Goal: Information Seeking & Learning: Check status

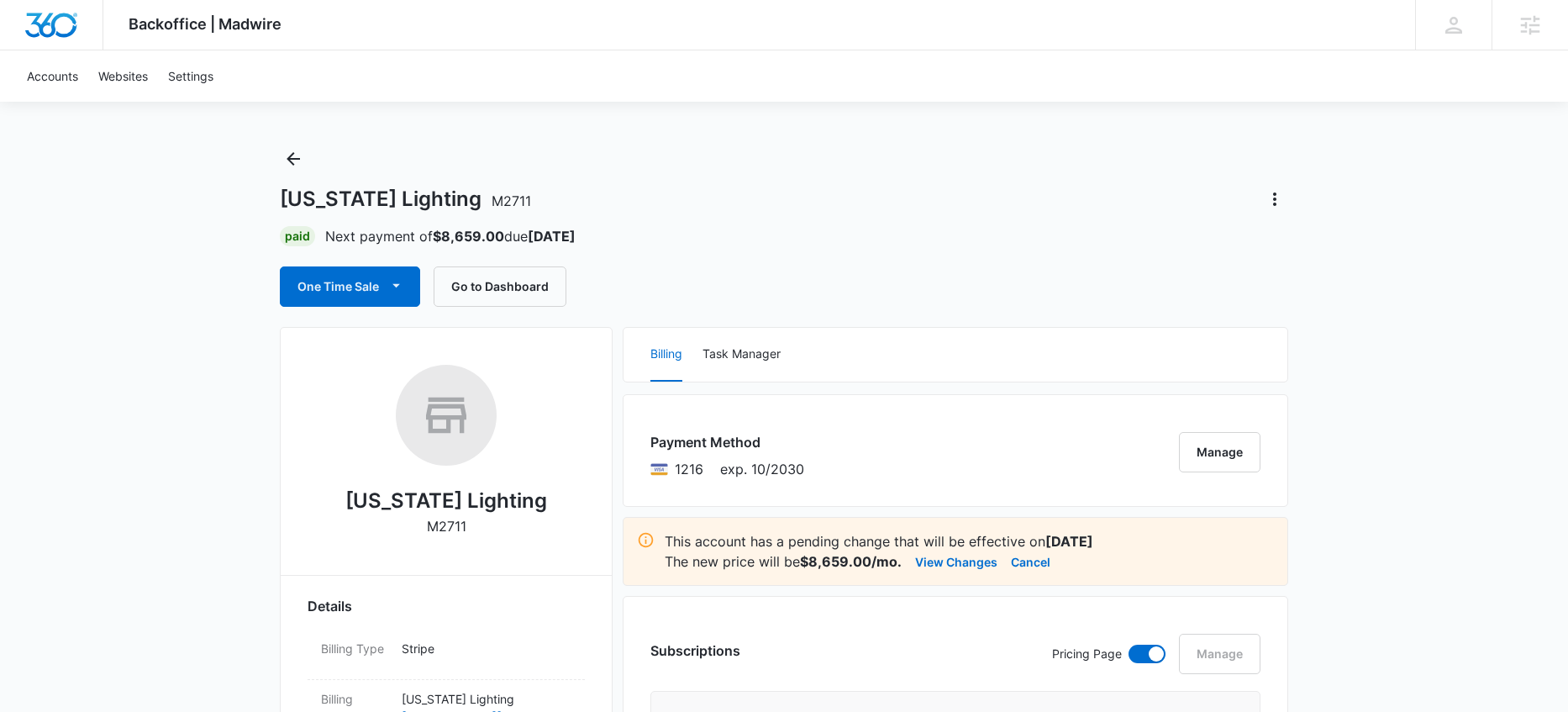
scroll to position [11, 0]
click at [942, 558] on button "View Changes" at bounding box center [957, 561] width 82 height 21
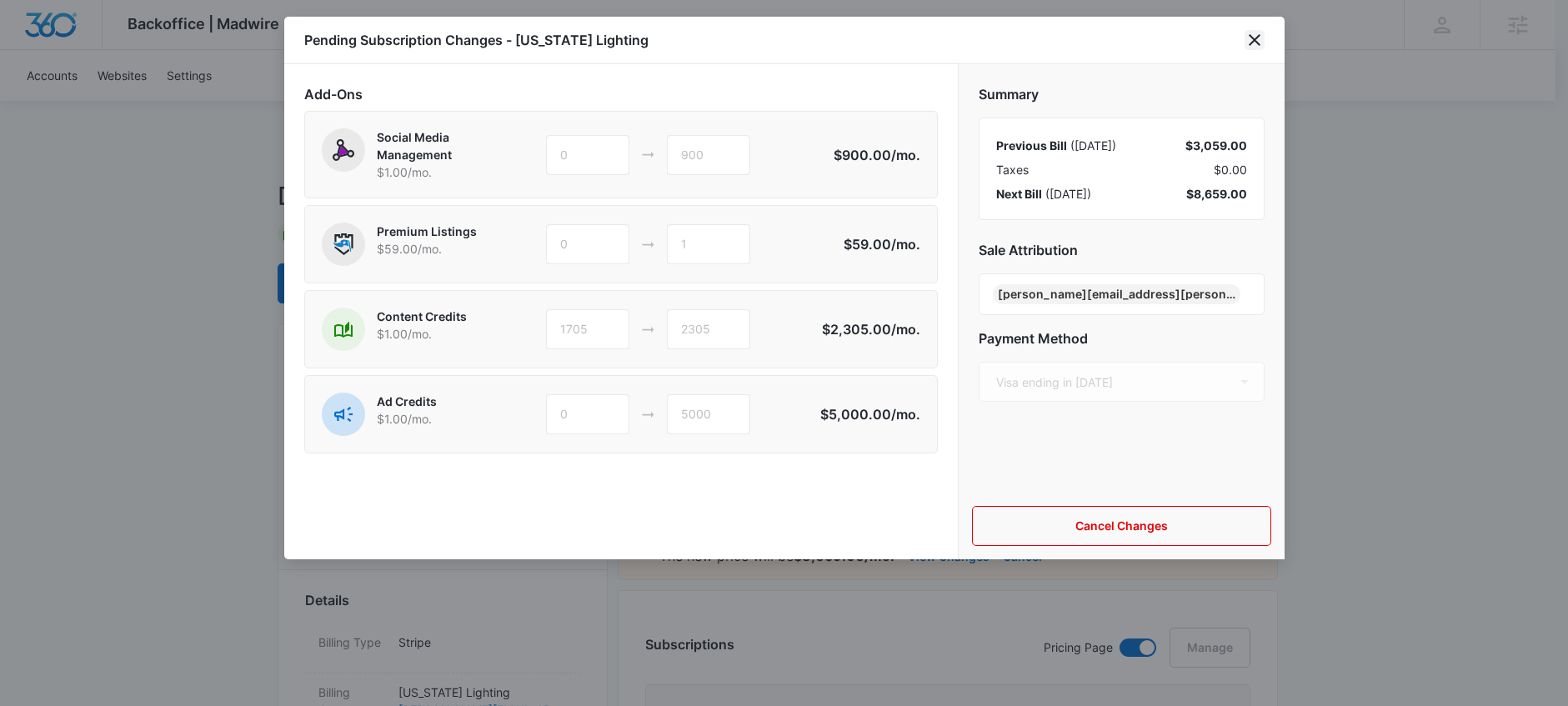
click at [1253, 43] on icon "close" at bounding box center [1255, 40] width 20 height 20
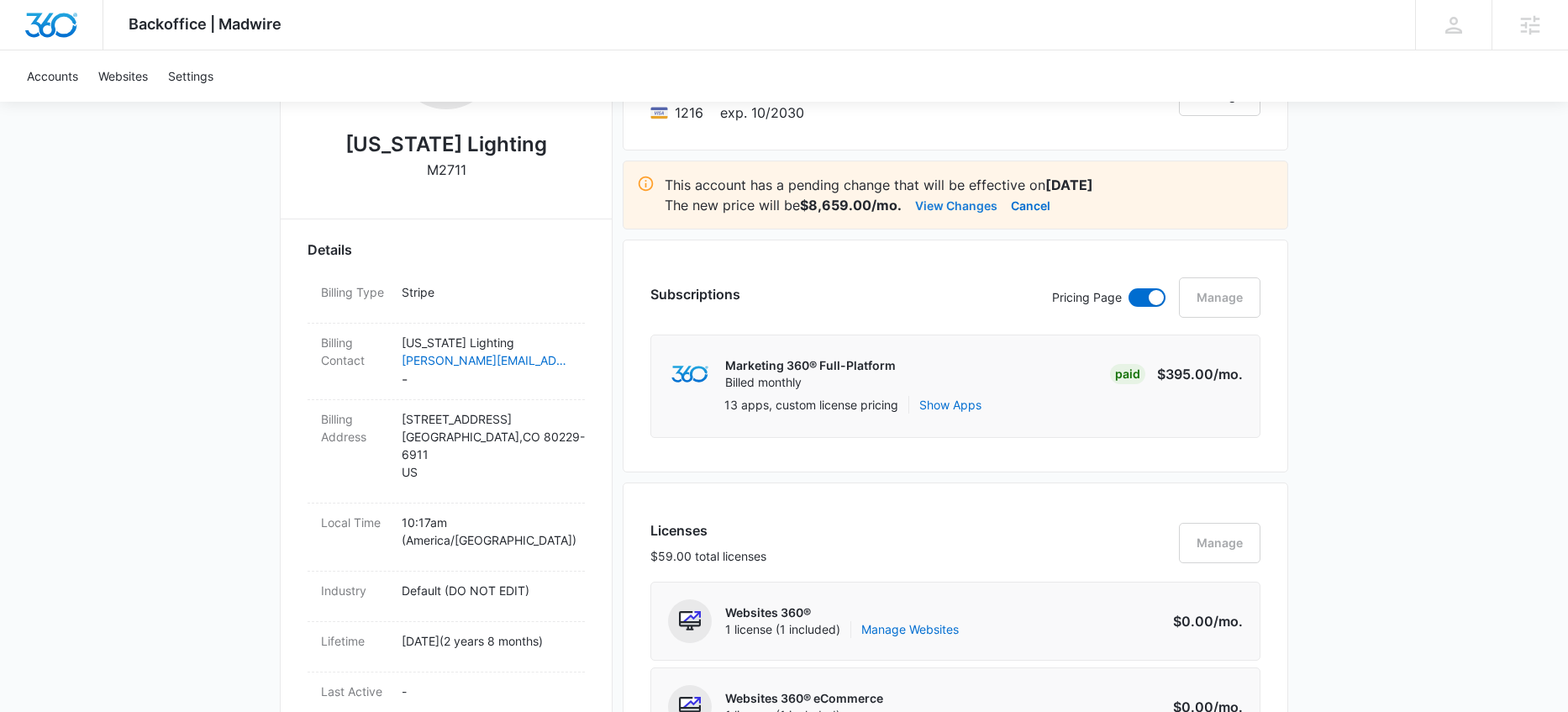
scroll to position [106, 0]
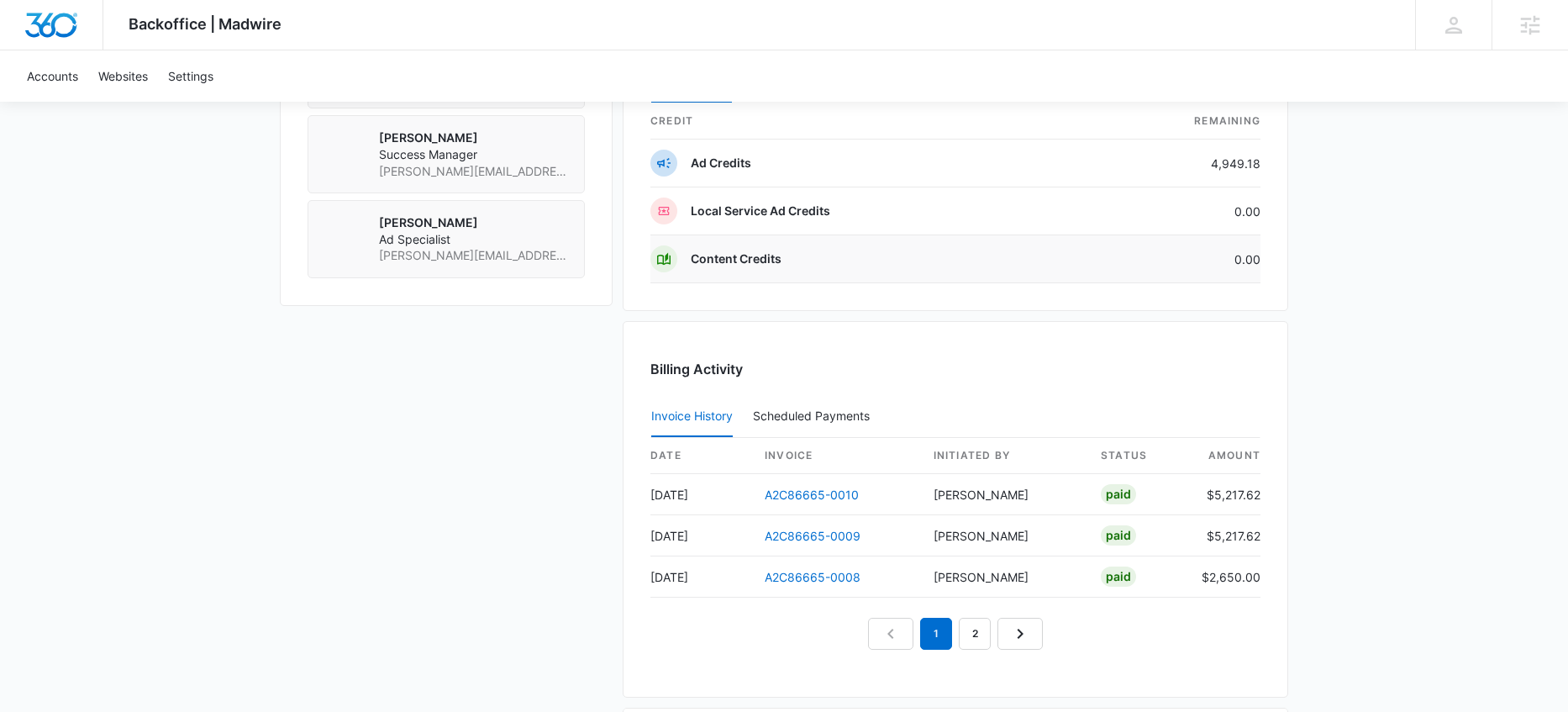
scroll to position [1489, 0]
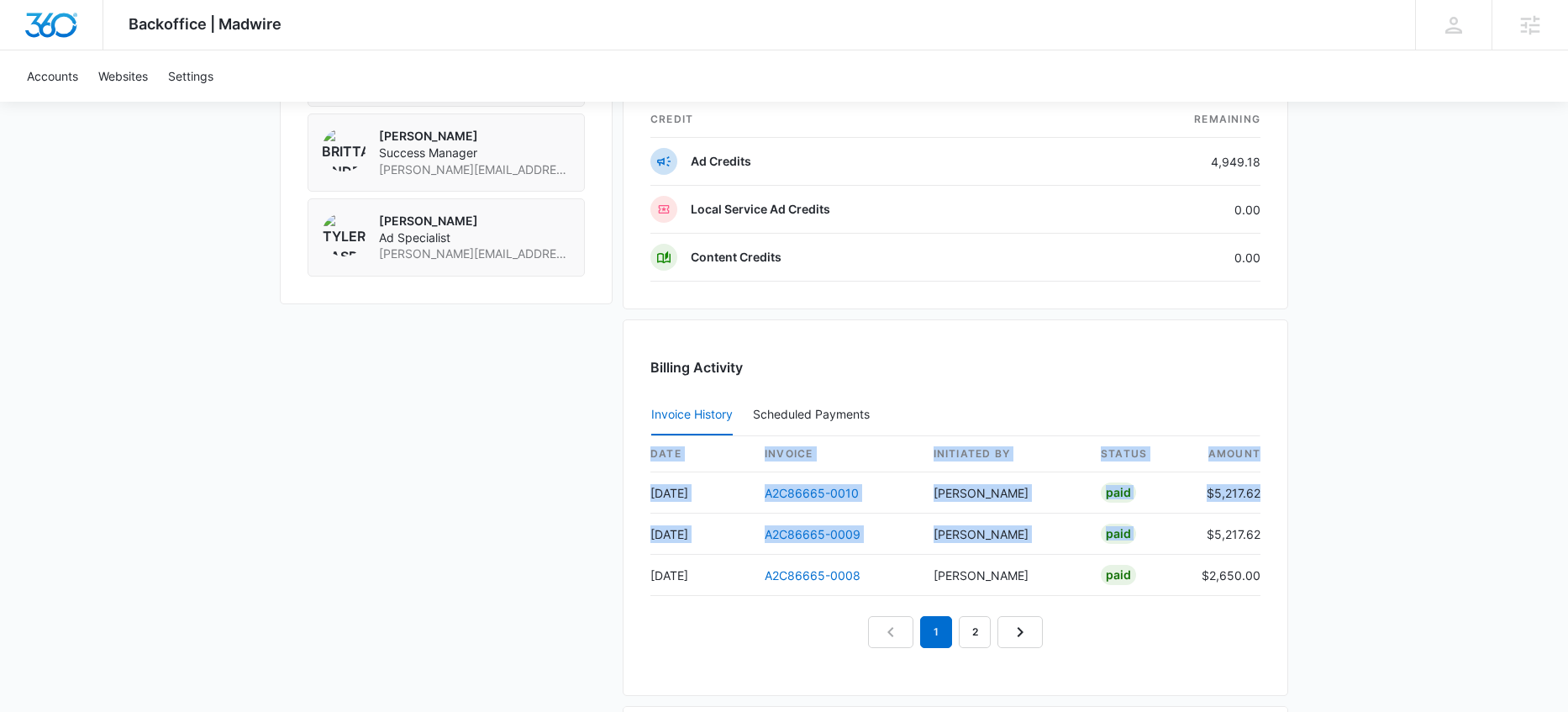
drag, startPoint x: 1202, startPoint y: 535, endPoint x: 1317, endPoint y: 536, distance: 115.0
type textarea "$5,217.62 Aug 15 A2C86665-0008 Brittany Anderson paid $2,650.00"
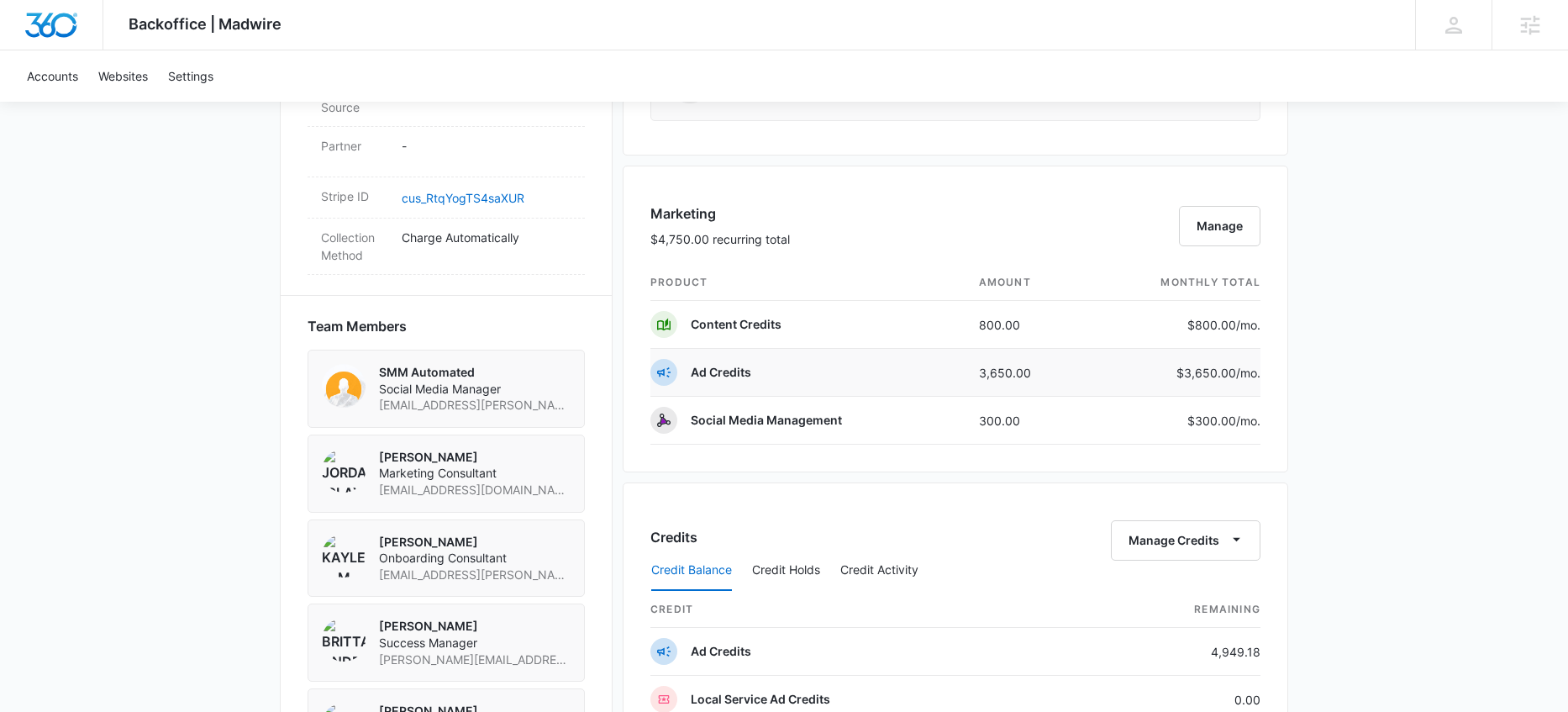
scroll to position [1001, 0]
drag, startPoint x: 1018, startPoint y: 326, endPoint x: 947, endPoint y: 326, distance: 71.0
click at [947, 326] on tr "Content Credits 800.00 $800.00 /mo." at bounding box center [956, 323] width 610 height 48
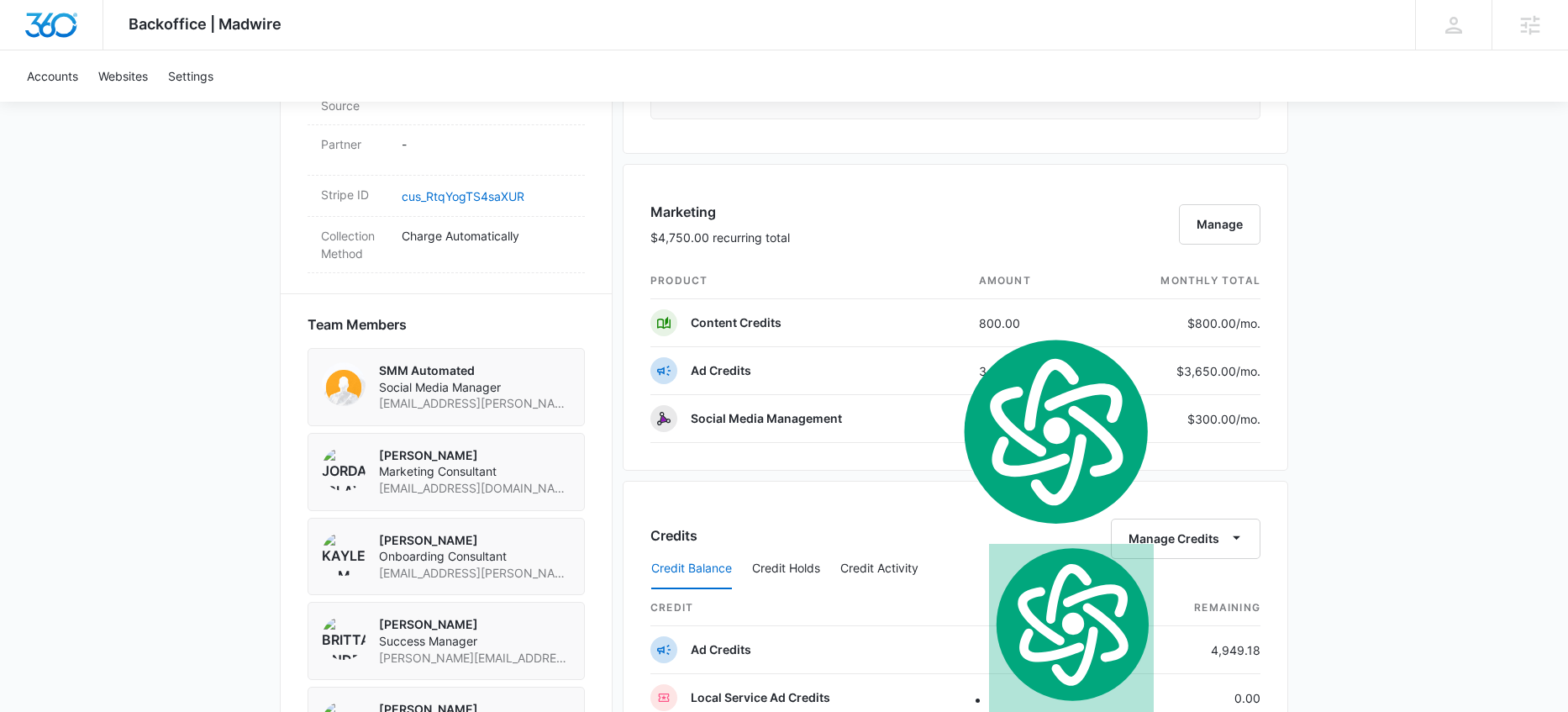
click at [911, 275] on th "product" at bounding box center [808, 281] width 315 height 36
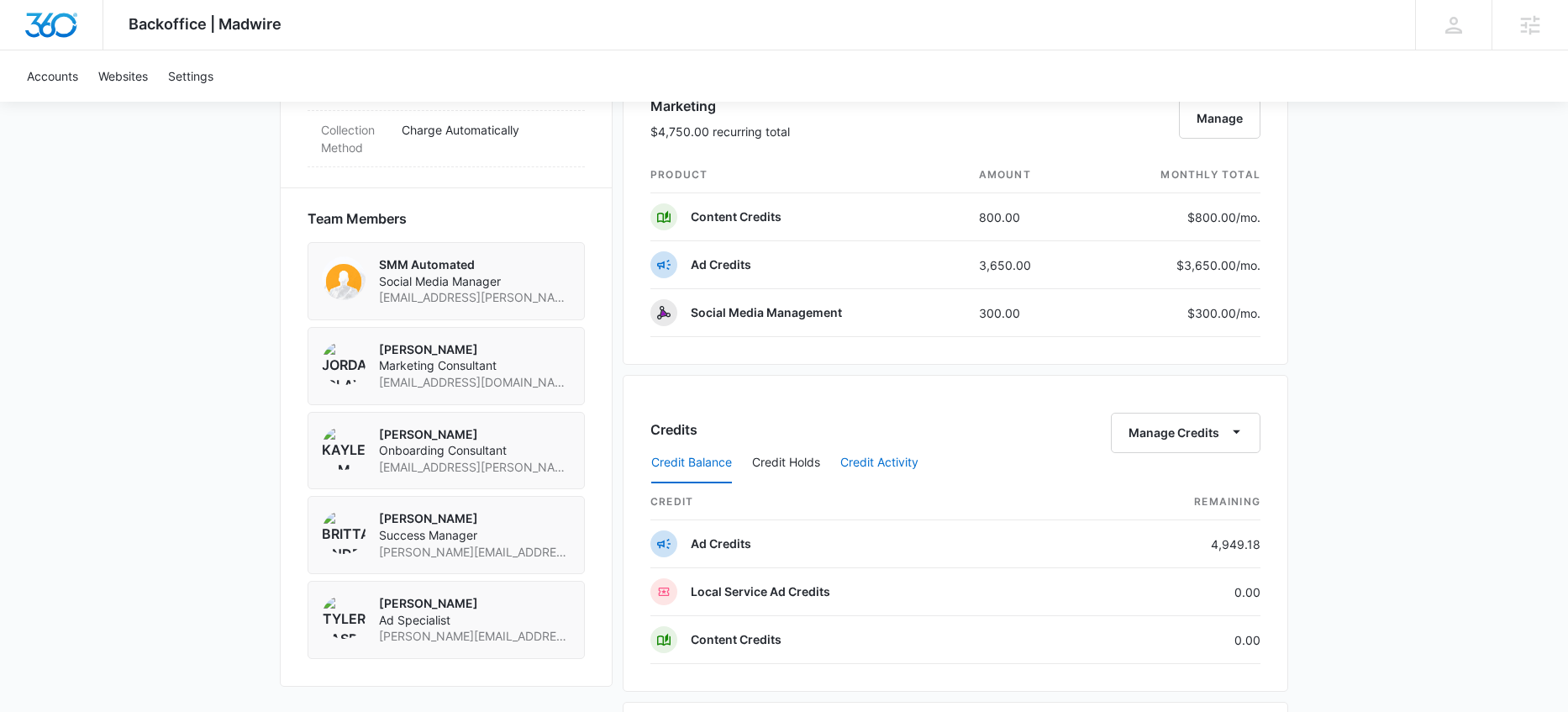
scroll to position [1104, 0]
drag, startPoint x: 1037, startPoint y: 266, endPoint x: 941, endPoint y: 275, distance: 96.4
click at [941, 275] on tr "Ad Credits 3,650.00 $3,650.00 /mo." at bounding box center [956, 268] width 610 height 48
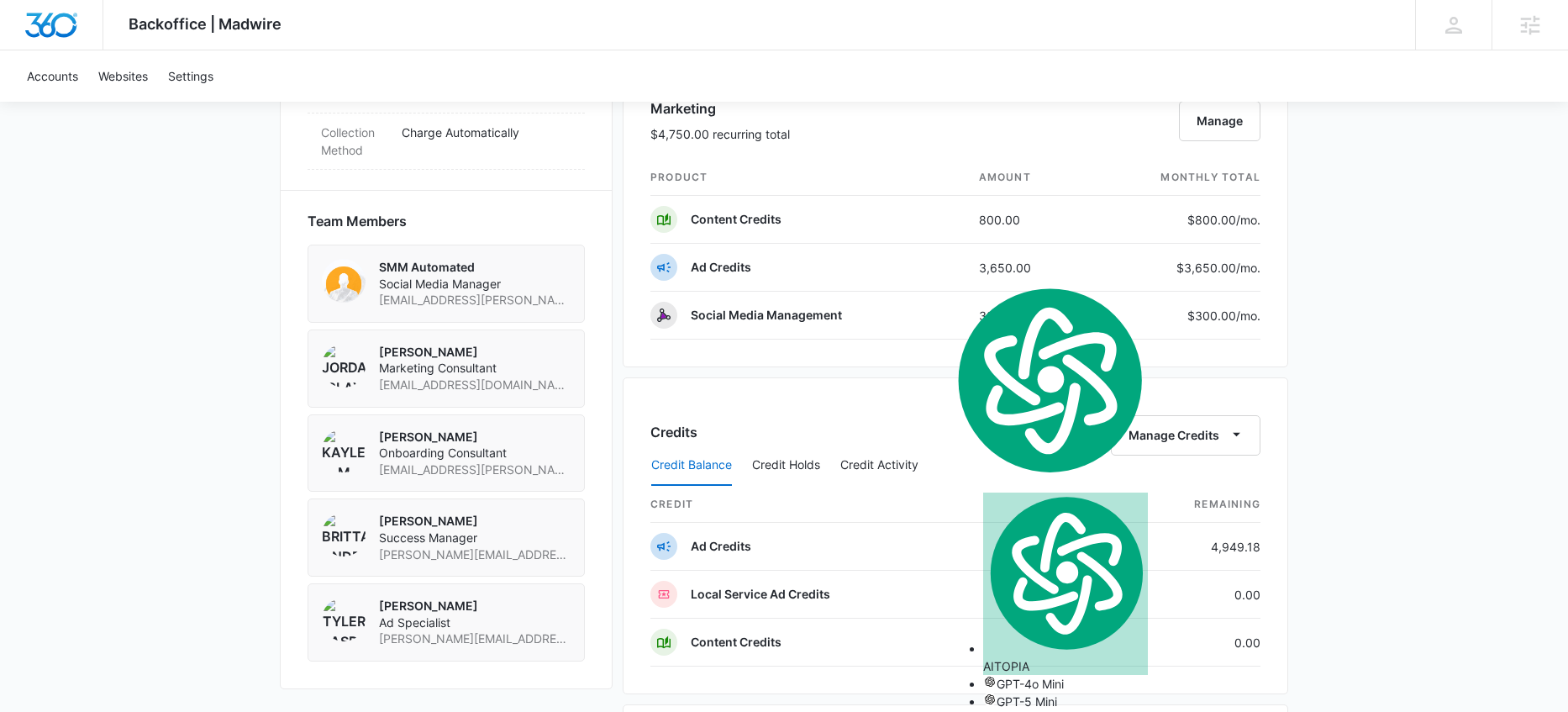
click at [1295, 352] on div "Backoffice | Madwire Apps Settings BA Brittany Anderson brittany.anderson@madwi…" at bounding box center [784, 162] width 1568 height 2532
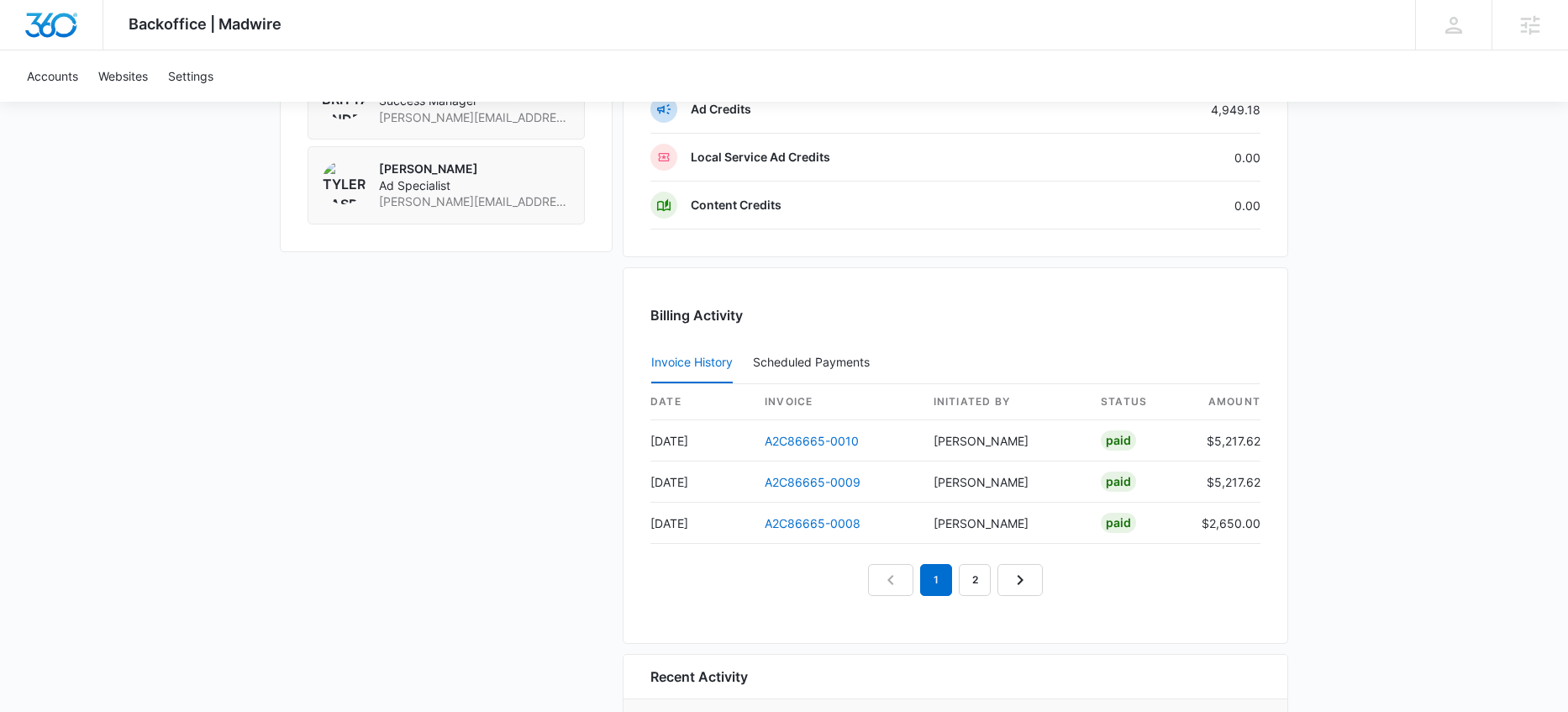
scroll to position [1819, 0]
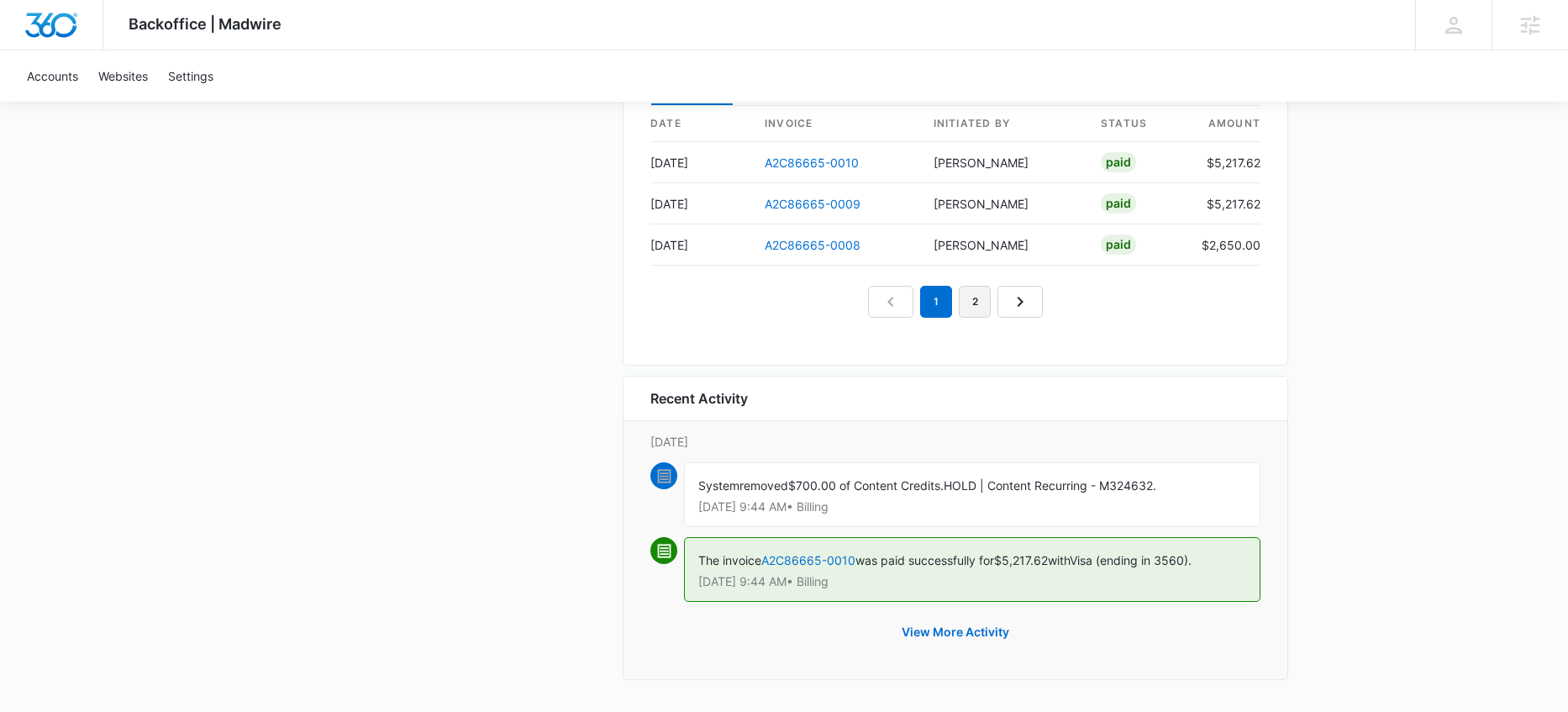
click at [968, 306] on link "2" at bounding box center [975, 301] width 32 height 32
click at [986, 299] on link "3" at bounding box center [994, 301] width 32 height 32
click at [878, 312] on nav "1 2 3 4" at bounding box center [956, 301] width 252 height 32
click at [884, 305] on link "1" at bounding box center [897, 301] width 32 height 32
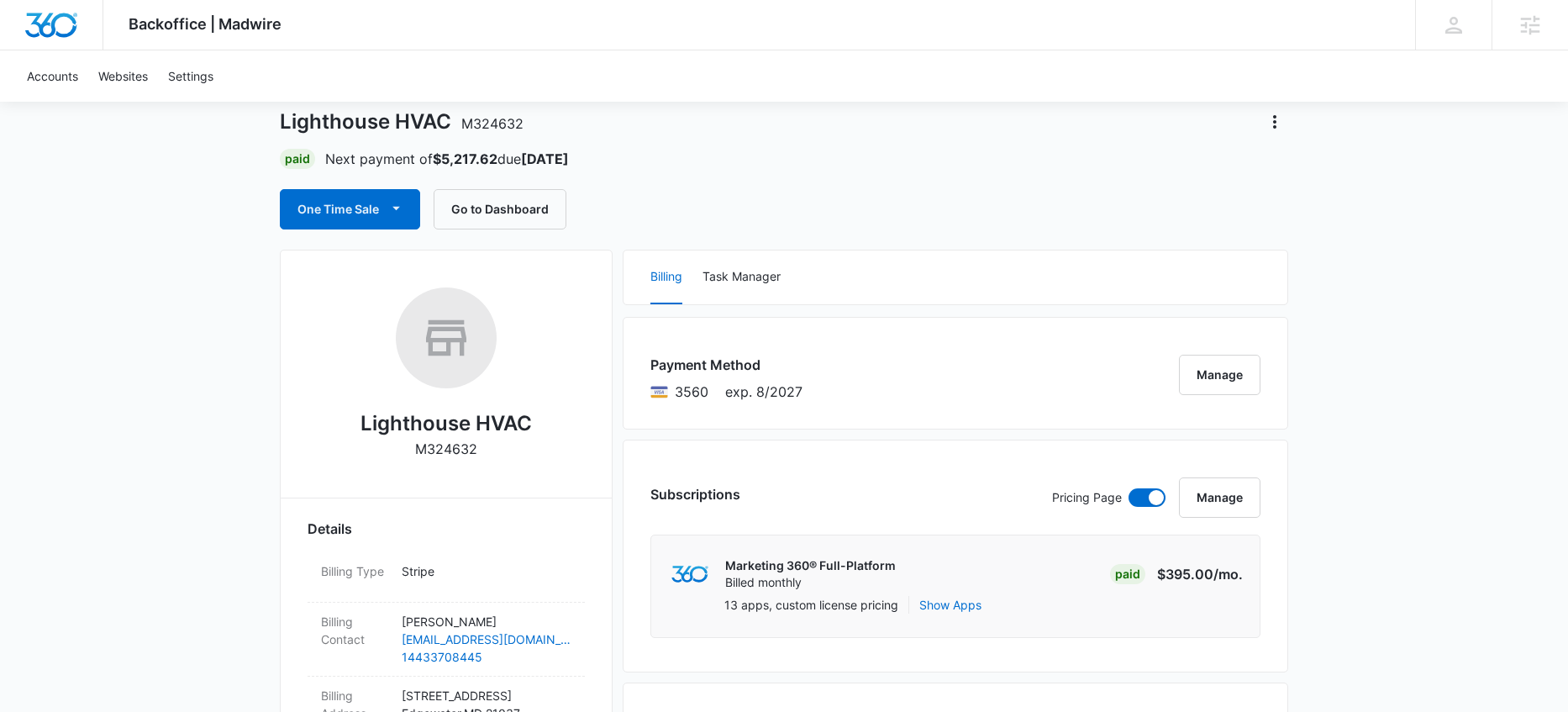
scroll to position [0, 0]
